Goal: Navigation & Orientation: Understand site structure

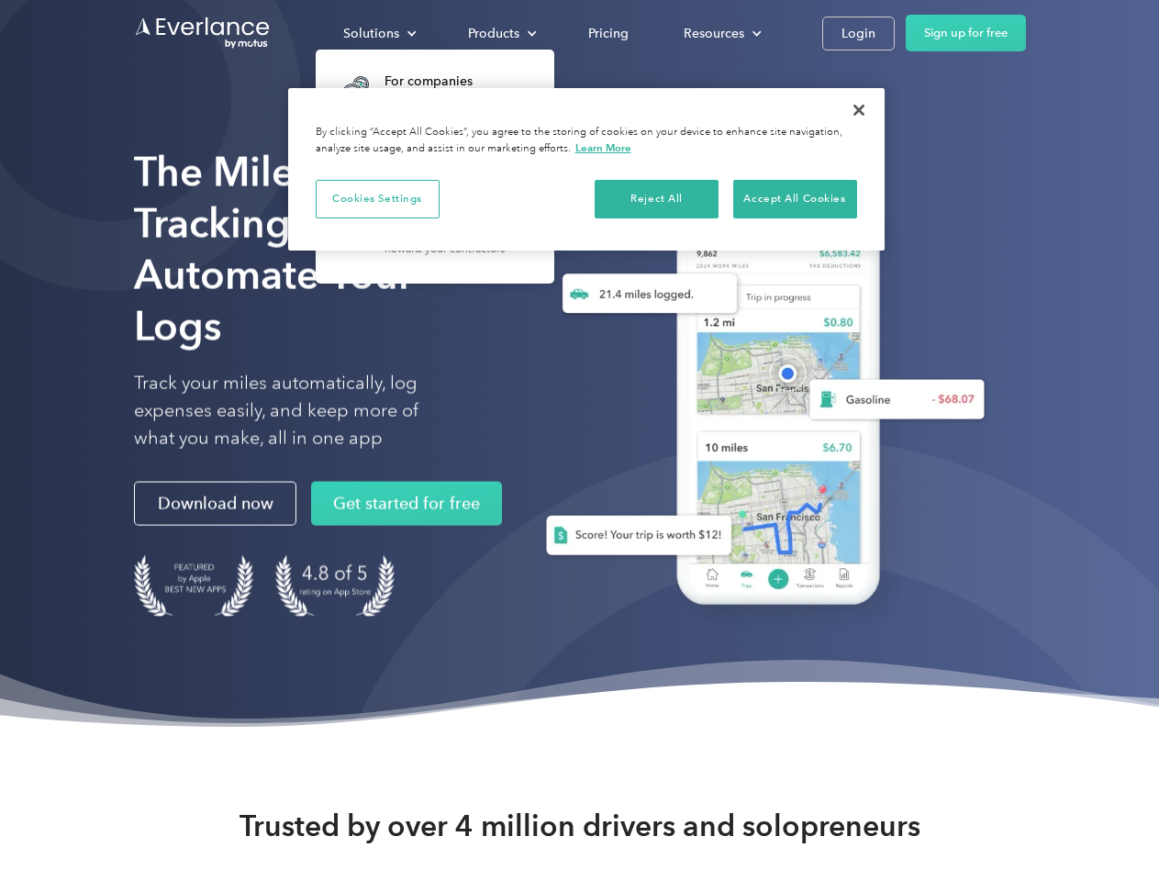
click at [379, 33] on div "Solutions" at bounding box center [371, 33] width 56 height 23
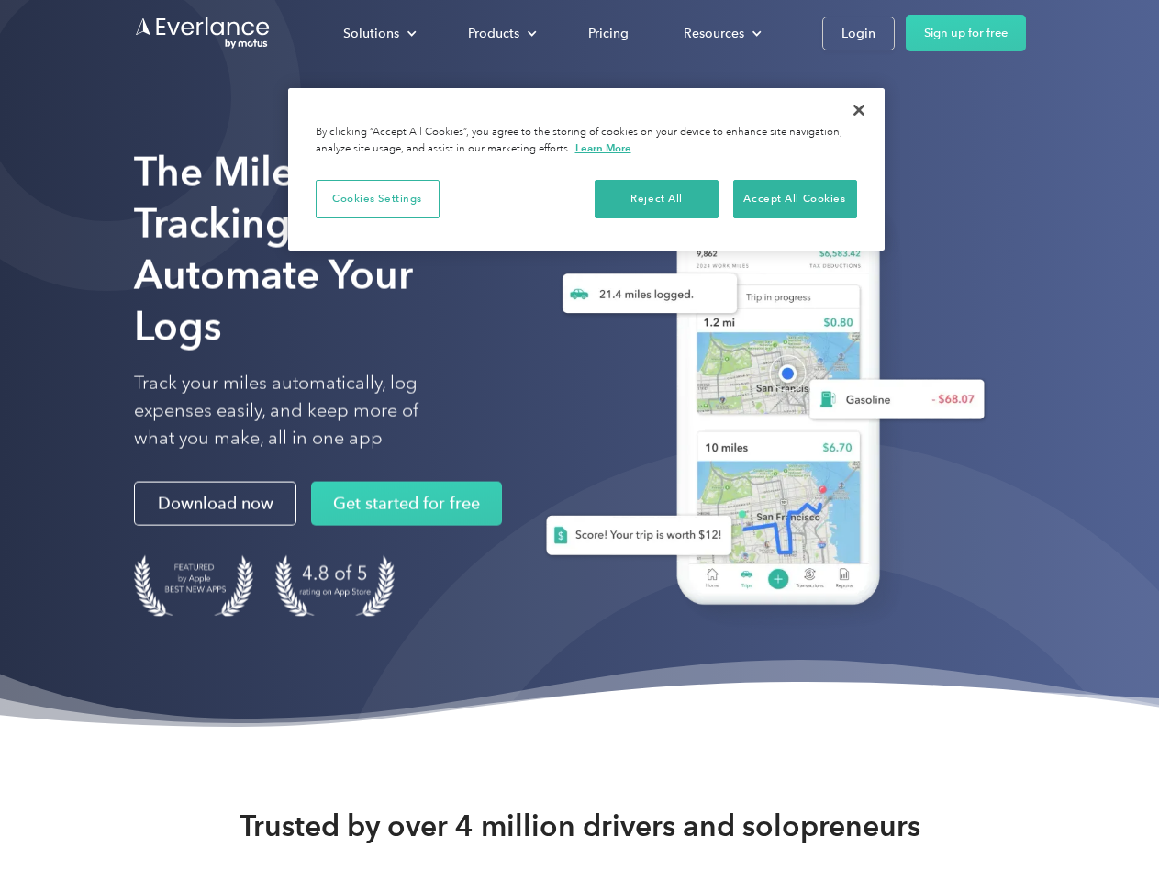
click at [500, 33] on div "Products" at bounding box center [493, 33] width 51 height 23
click at [720, 33] on div "Resources" at bounding box center [713, 33] width 61 height 23
click at [377, 198] on button "Cookies Settings" at bounding box center [378, 199] width 124 height 39
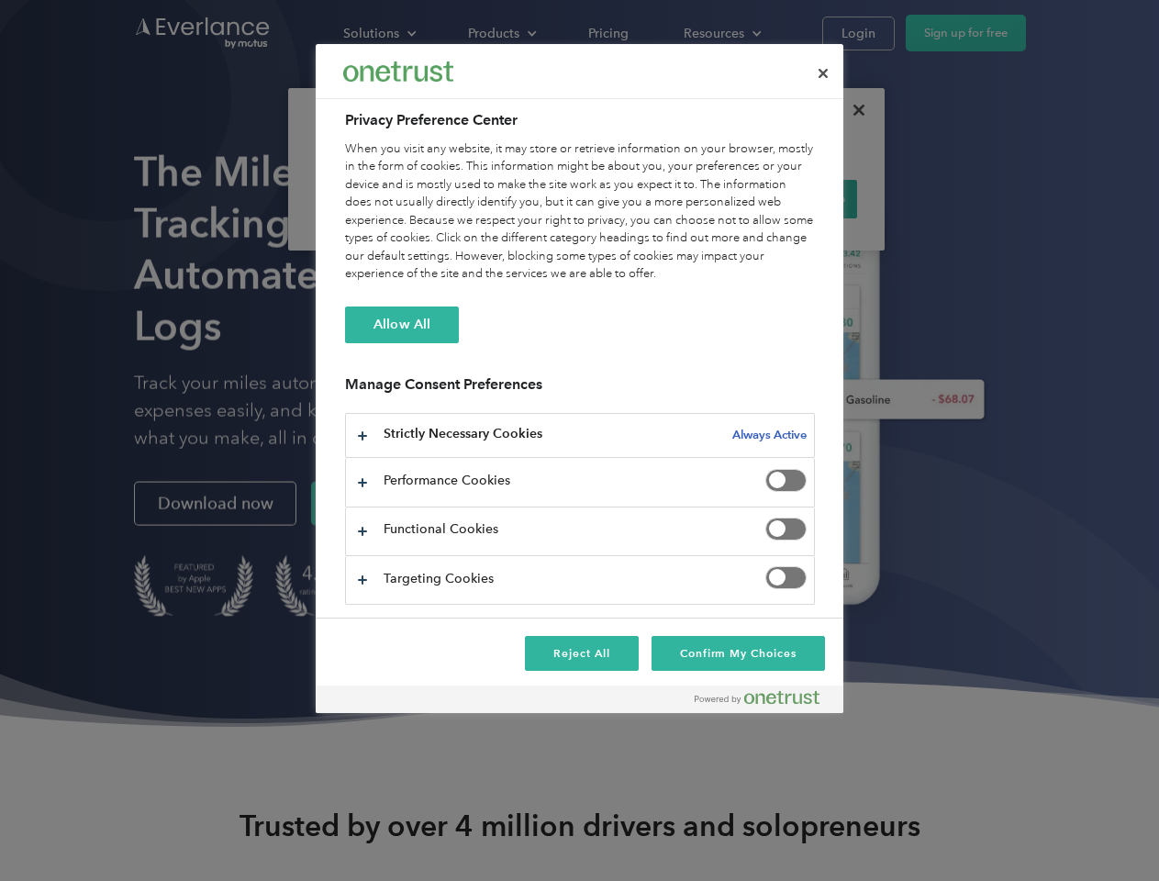
click at [657, 198] on div "When you visit any website, it may store or retrieve information on your browse…" at bounding box center [580, 211] width 470 height 143
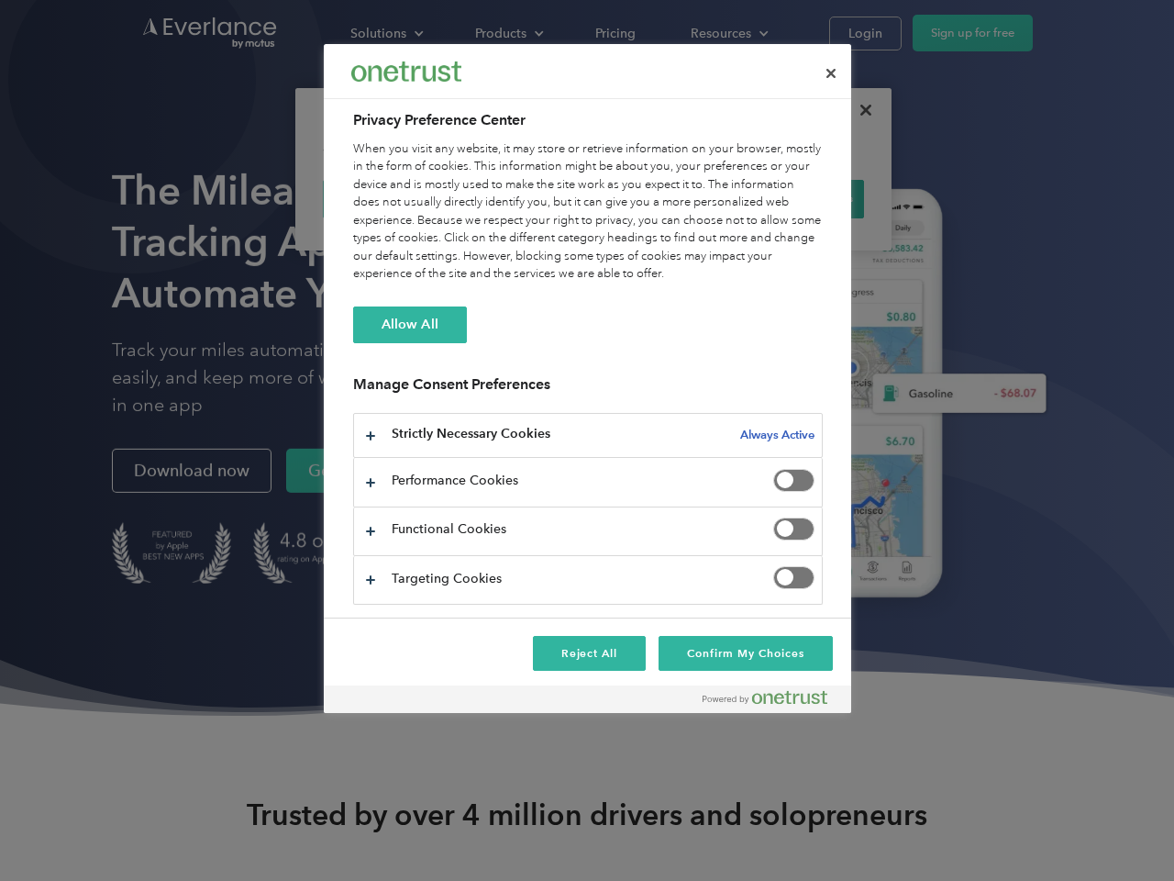
click at [795, 198] on div "When you visit any website, it may store or retrieve information on your browse…" at bounding box center [588, 211] width 470 height 143
click at [859, 110] on div at bounding box center [587, 440] width 1174 height 881
